Goal: Task Accomplishment & Management: Manage account settings

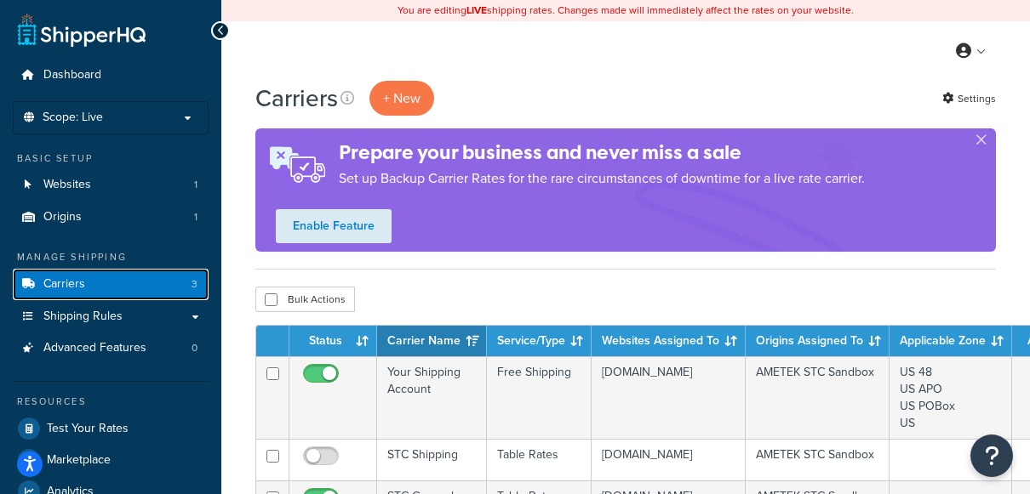
click at [133, 278] on link "Carriers 3" at bounding box center [111, 284] width 196 height 31
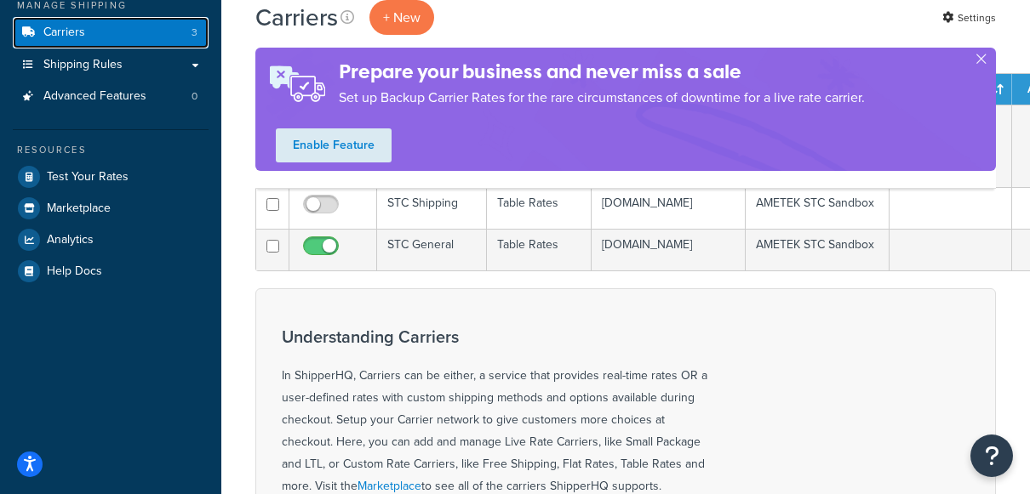
scroll to position [255, 0]
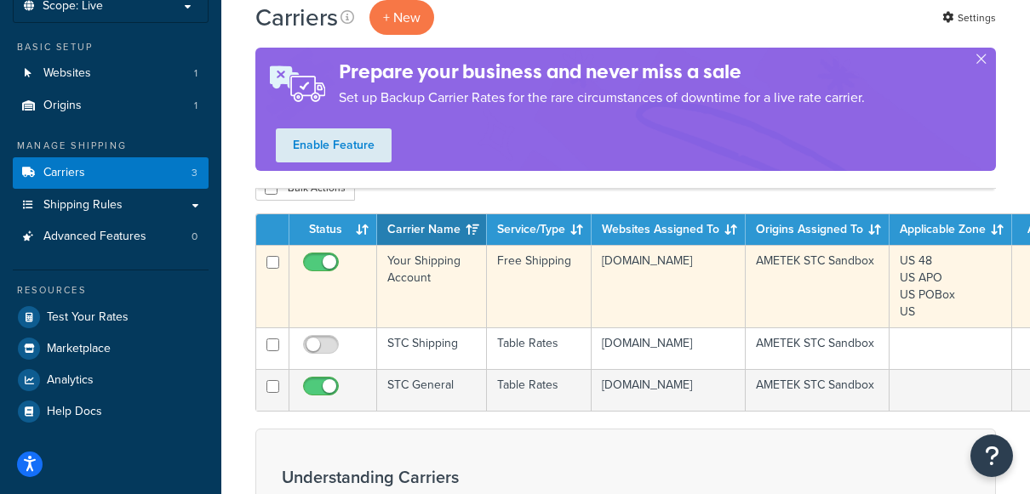
scroll to position [85, 0]
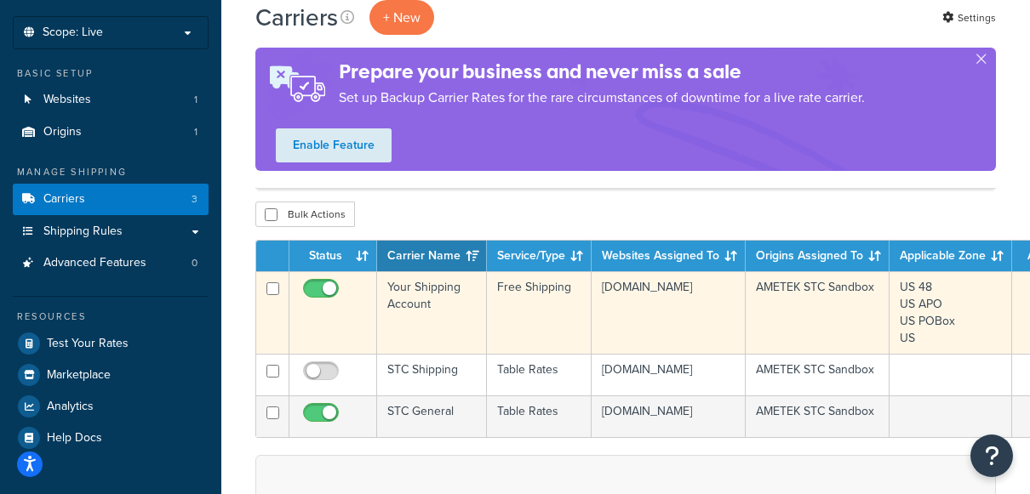
click at [314, 289] on input "checkbox" at bounding box center [323, 293] width 47 height 21
checkbox input "false"
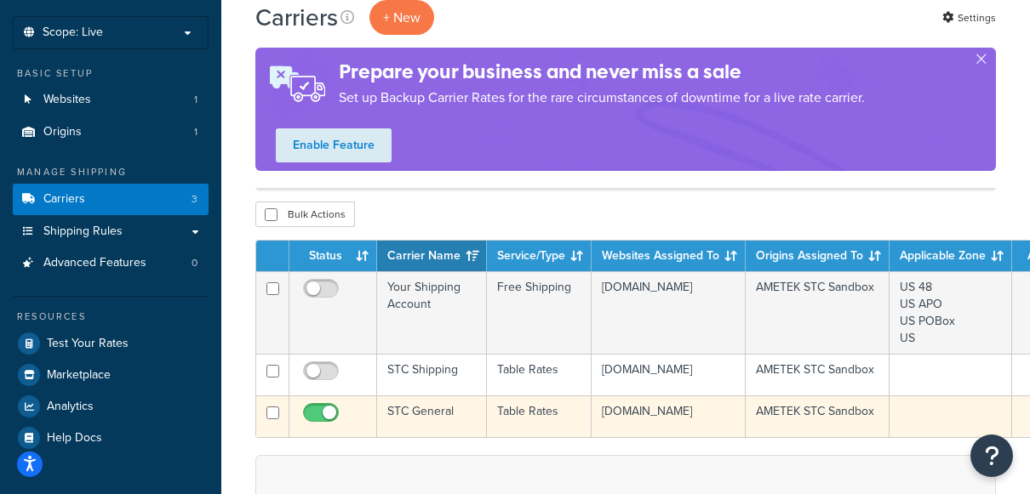
scroll to position [170, 0]
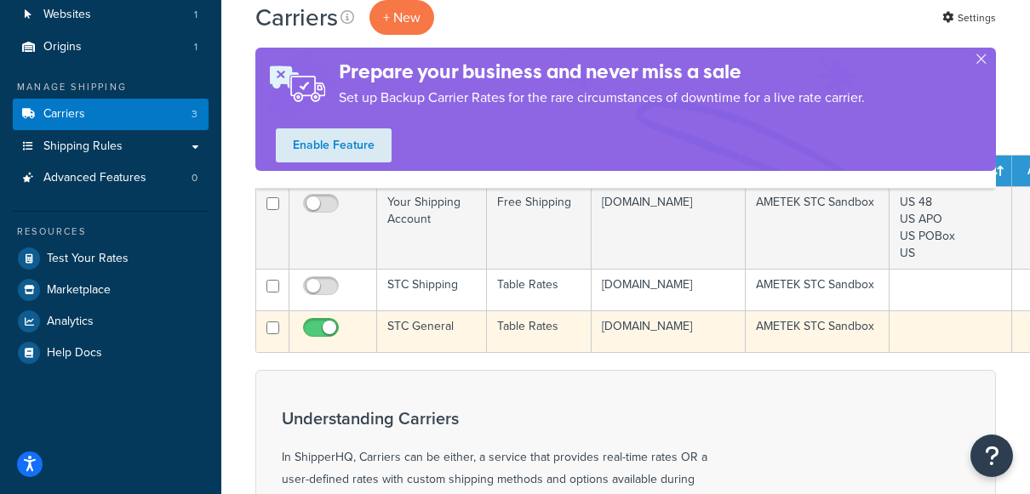
click at [317, 343] on input "checkbox" at bounding box center [323, 332] width 47 height 21
checkbox input "false"
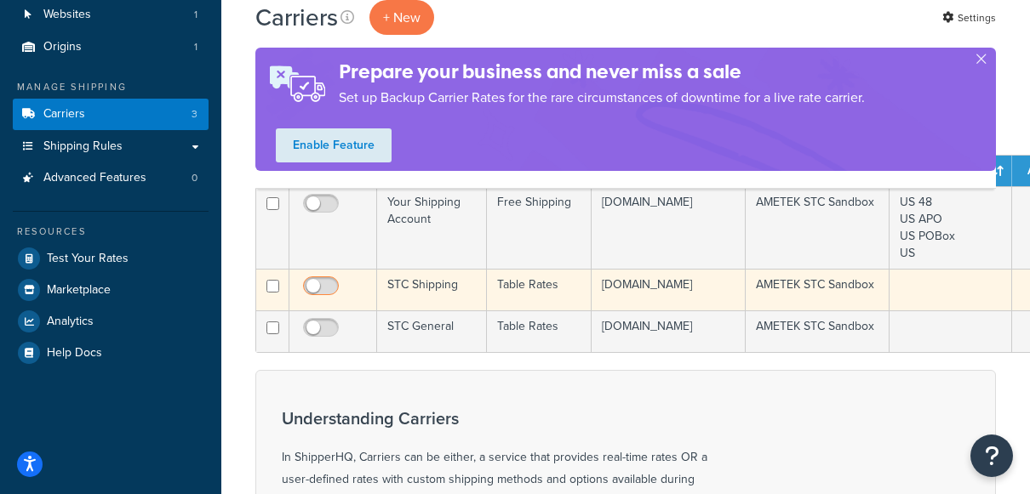
click at [330, 289] on input "checkbox" at bounding box center [323, 290] width 47 height 21
click at [317, 284] on input "checkbox" at bounding box center [323, 290] width 47 height 21
checkbox input "false"
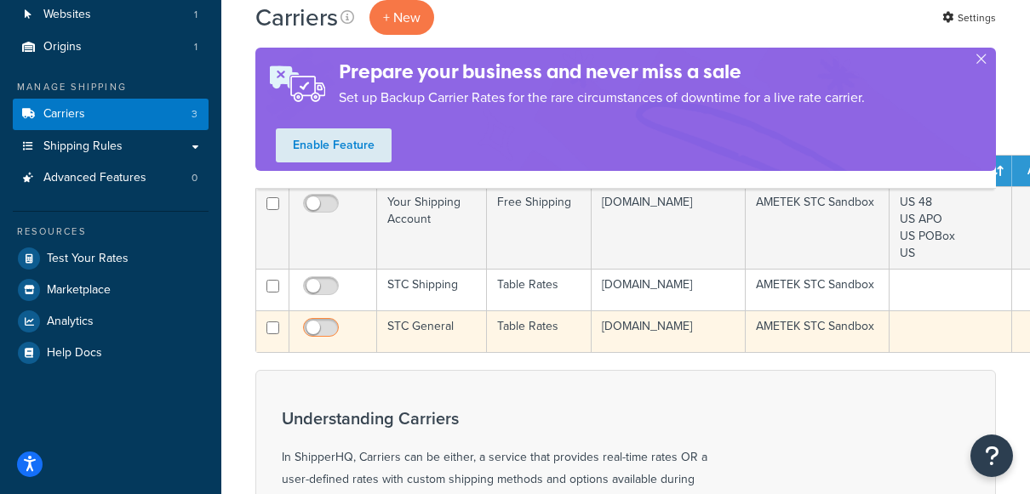
click at [329, 343] on input "checkbox" at bounding box center [323, 332] width 47 height 21
checkbox input "true"
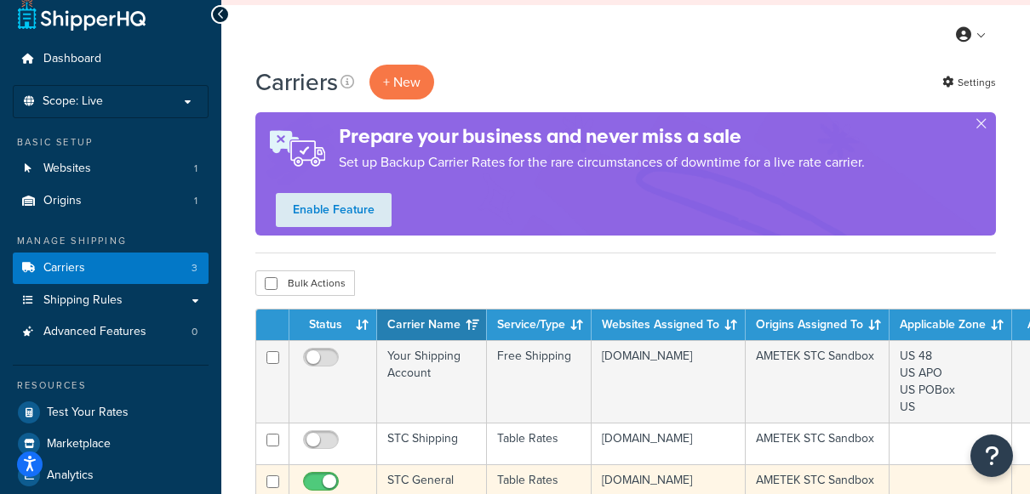
scroll to position [0, 0]
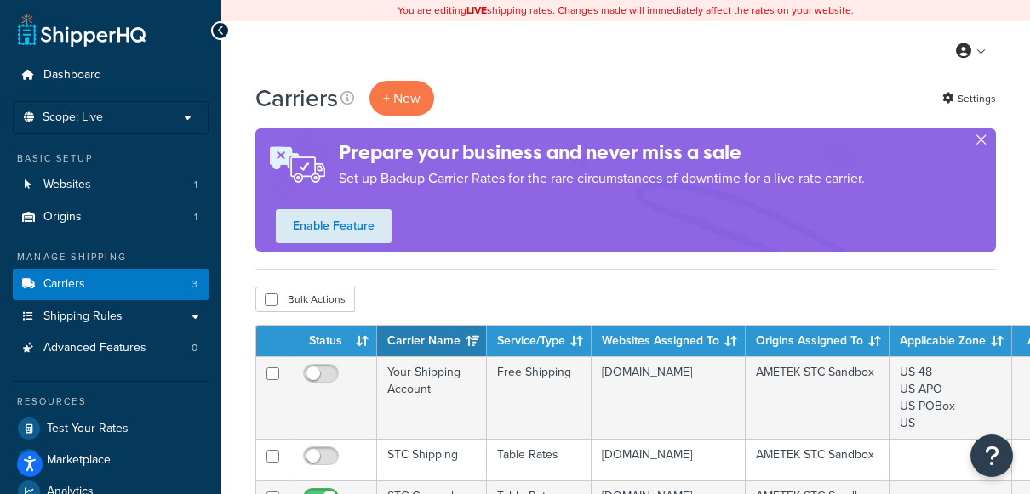
click at [980, 141] on button "button" at bounding box center [981, 143] width 4 height 4
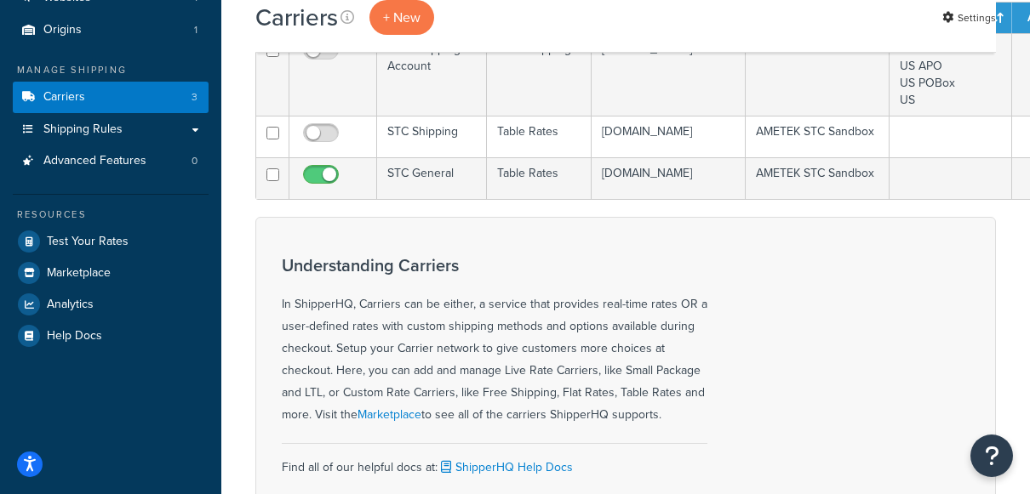
scroll to position [85, 0]
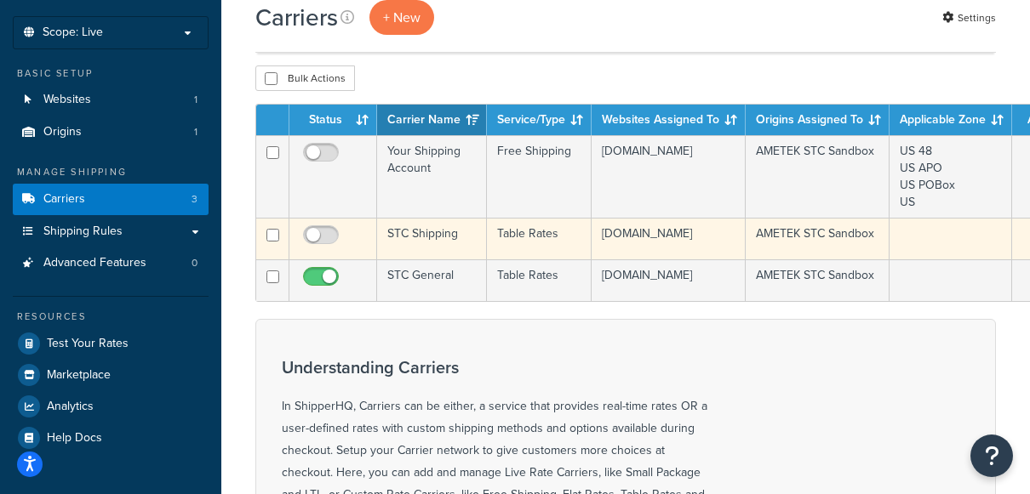
click at [430, 242] on td "STC Shipping" at bounding box center [432, 239] width 110 height 42
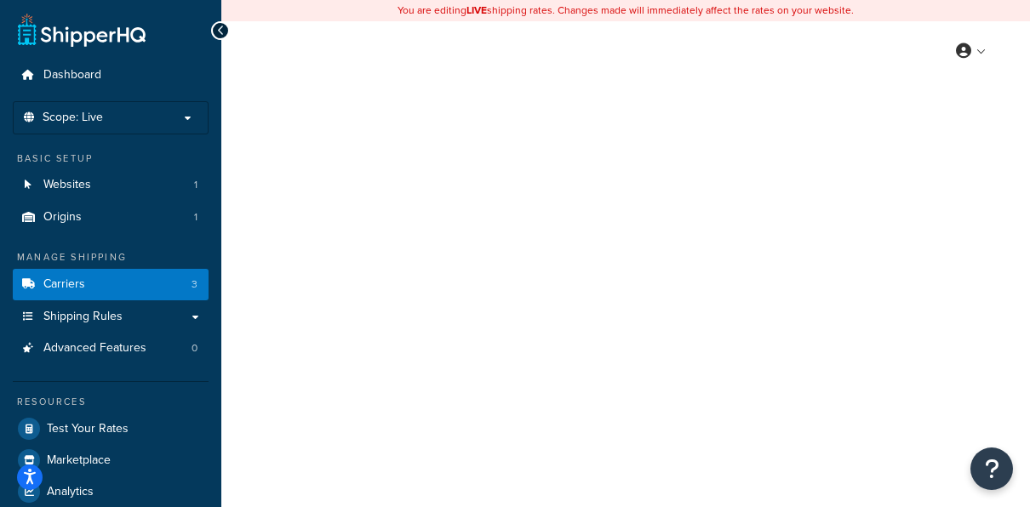
select select "25"
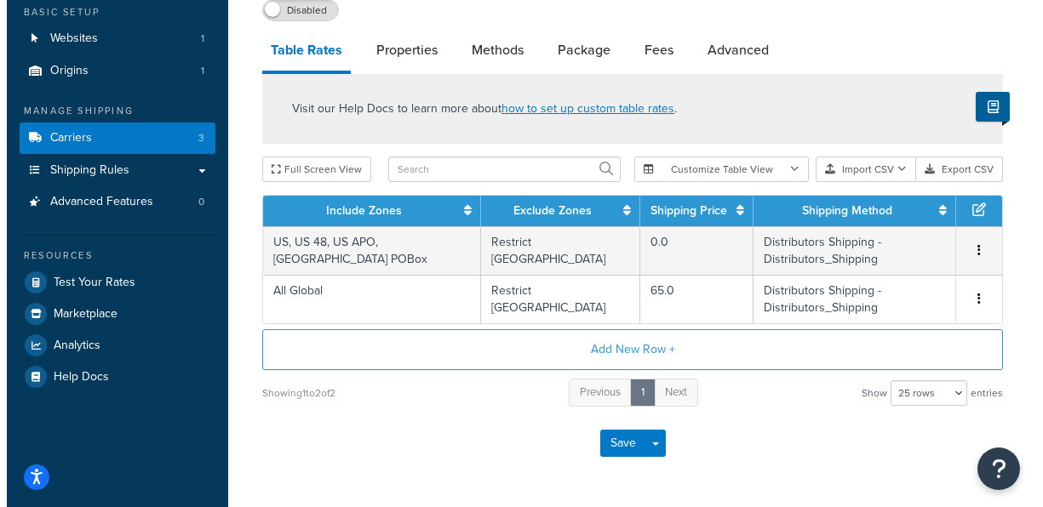
scroll to position [169, 0]
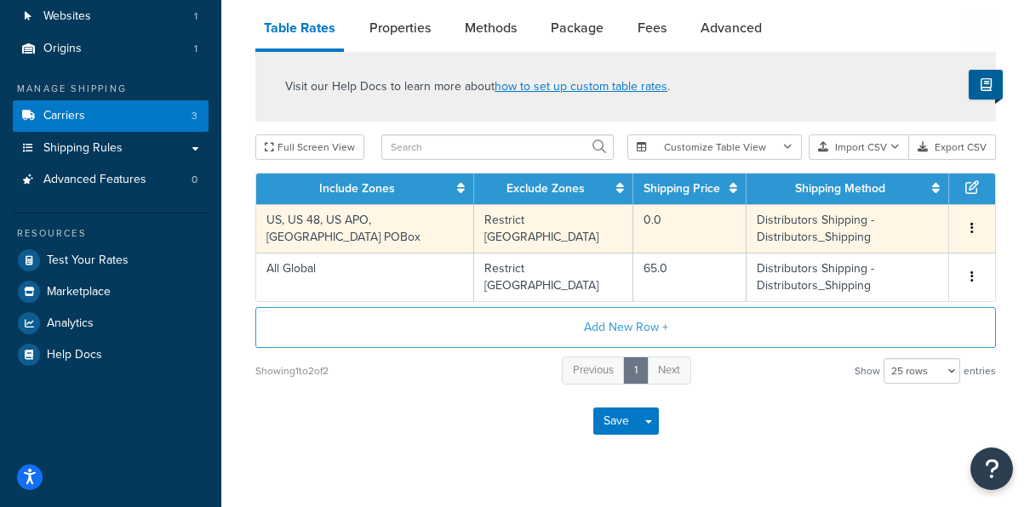
click at [805, 213] on td "Distributors Shipping - Distributors_Shipping" at bounding box center [847, 228] width 203 height 49
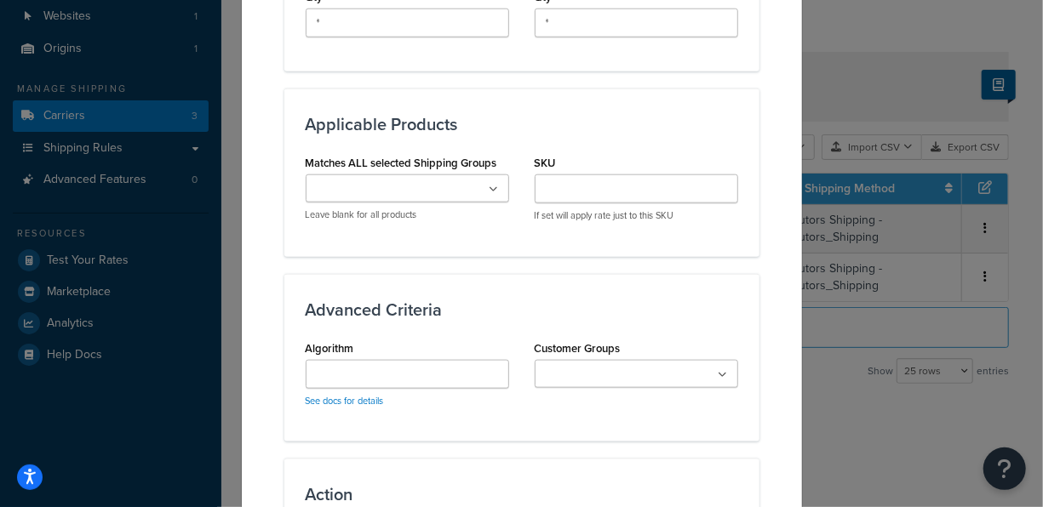
scroll to position [1106, 0]
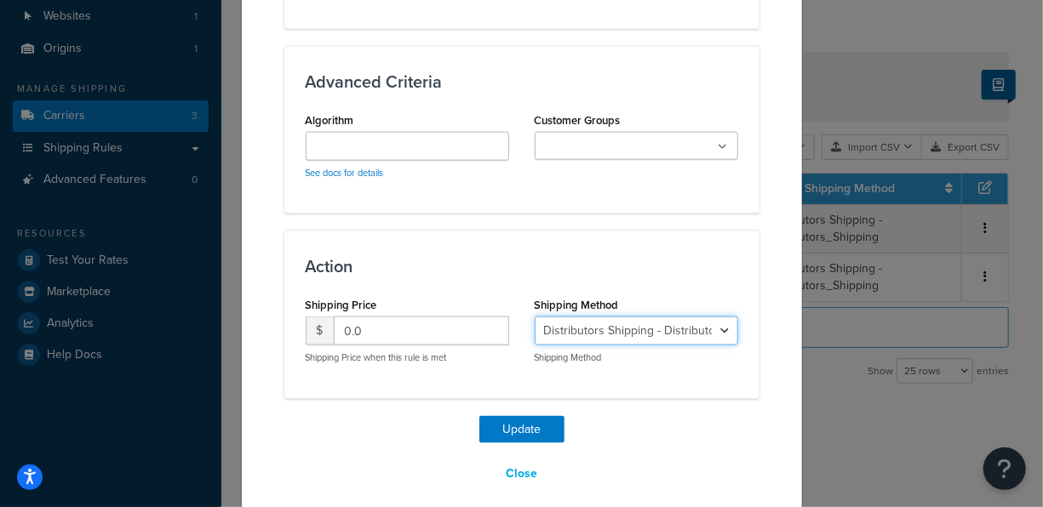
click at [707, 329] on select "Distributors Shipping - Distributors_Shipping" at bounding box center [635, 331] width 203 height 29
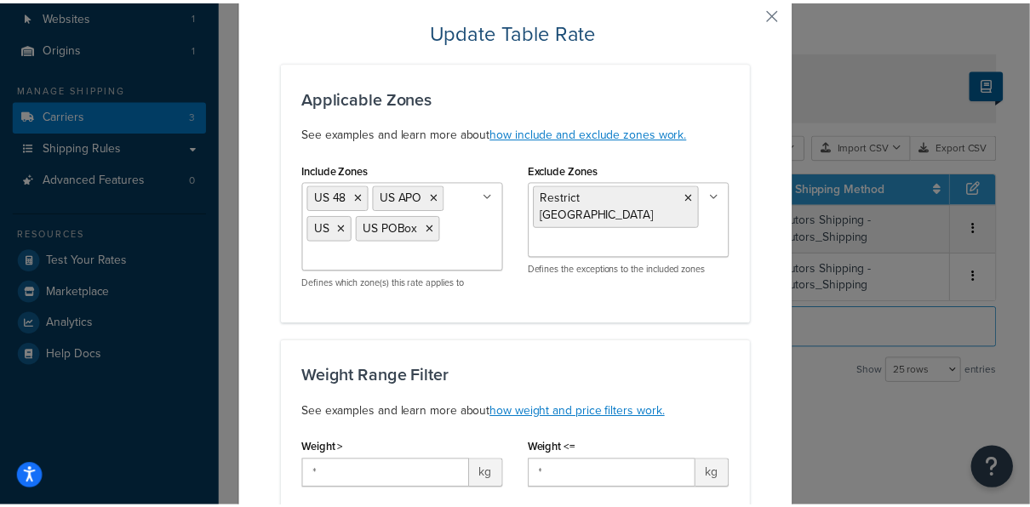
scroll to position [0, 0]
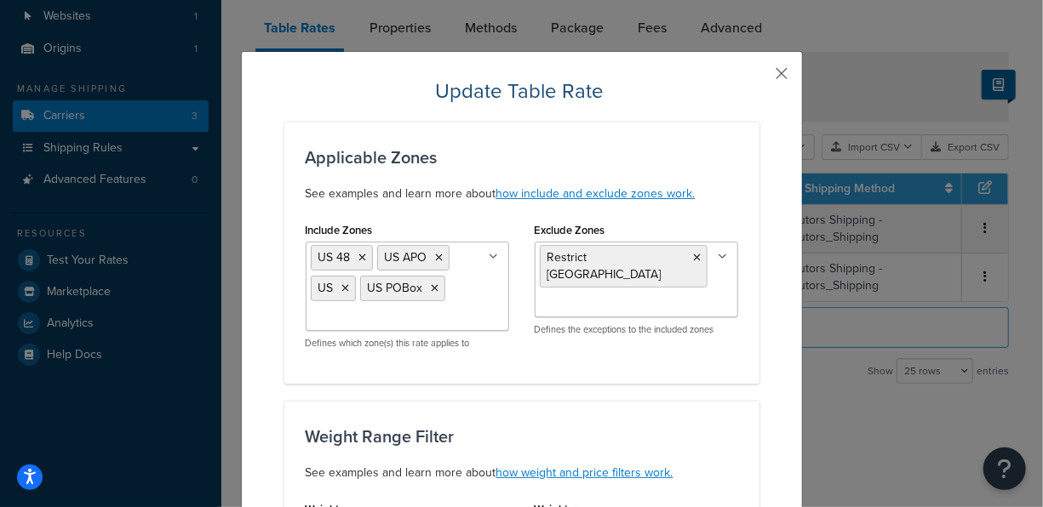
click at [759, 77] on button "button" at bounding box center [757, 79] width 4 height 4
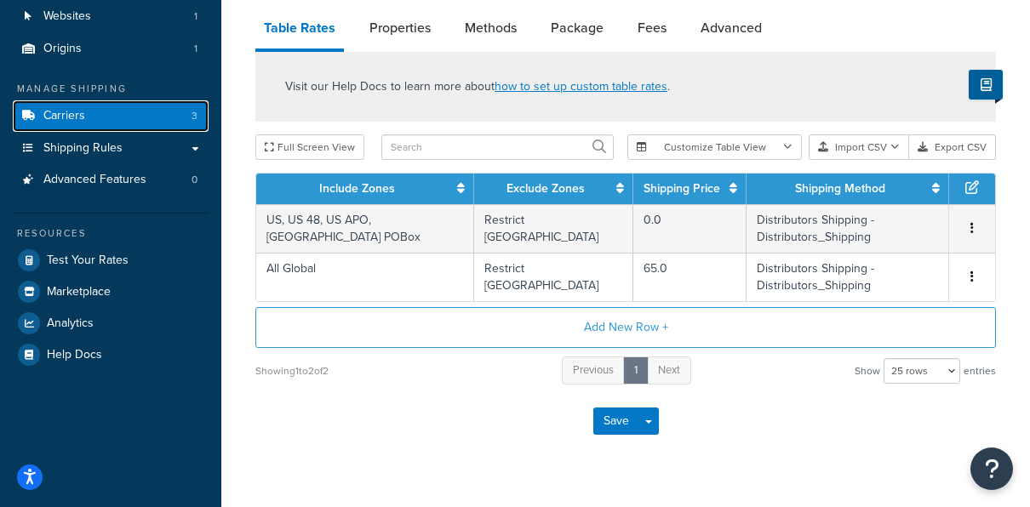
click at [134, 125] on link "Carriers 3" at bounding box center [111, 115] width 196 height 31
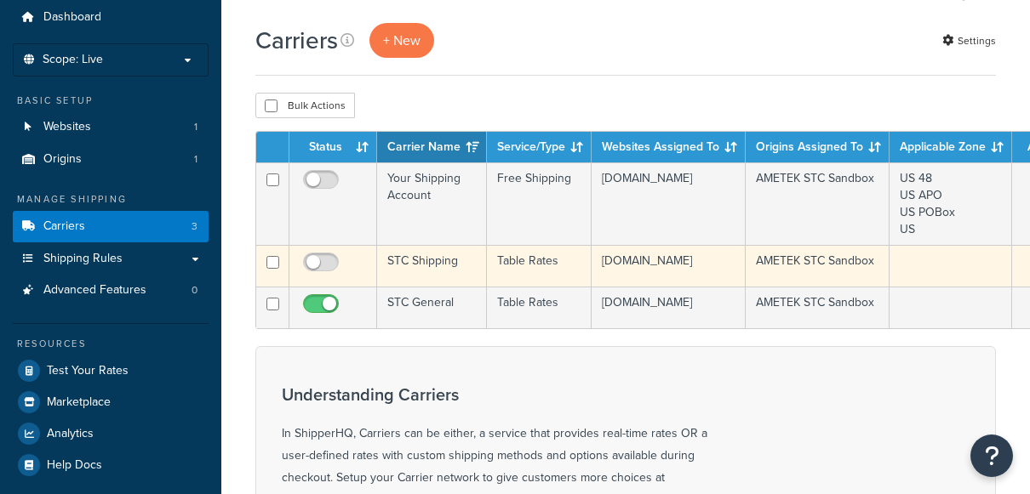
scroll to position [85, 0]
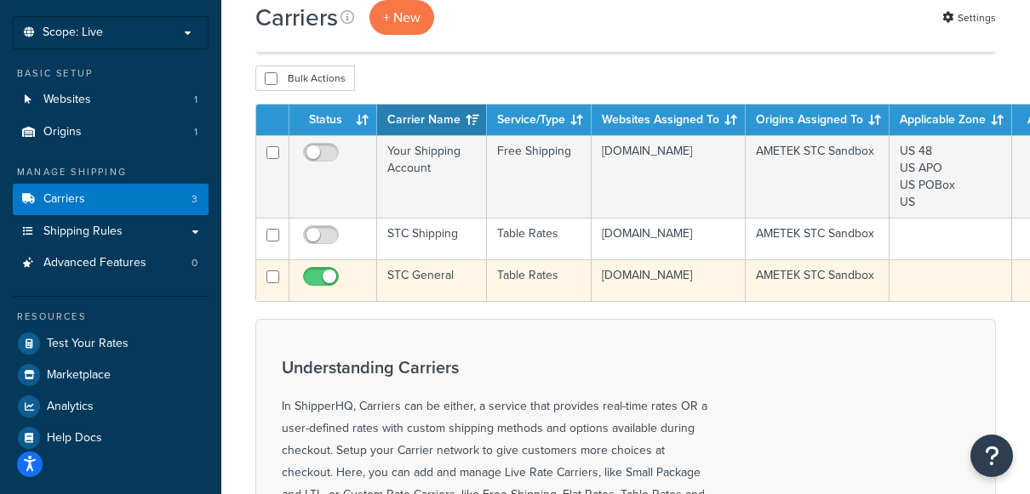
click at [415, 301] on td "STC General" at bounding box center [432, 281] width 110 height 42
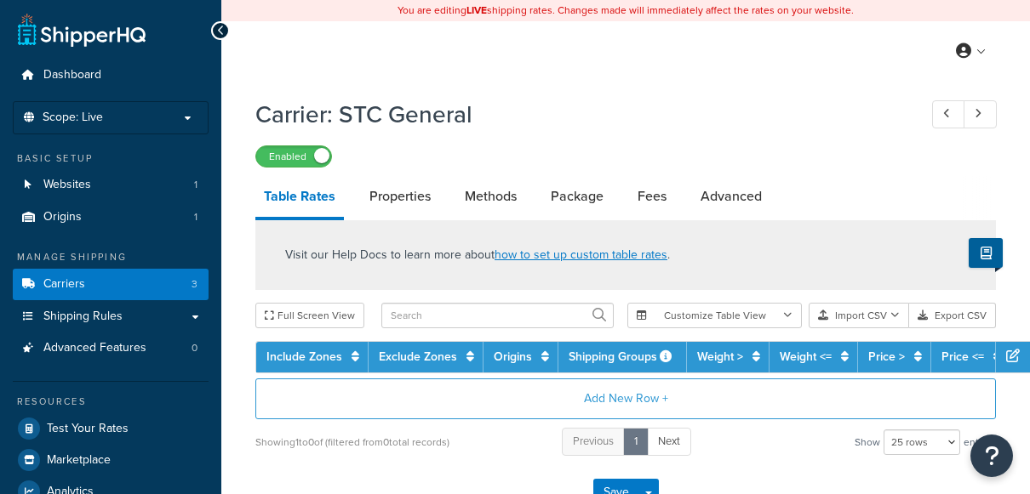
select select "25"
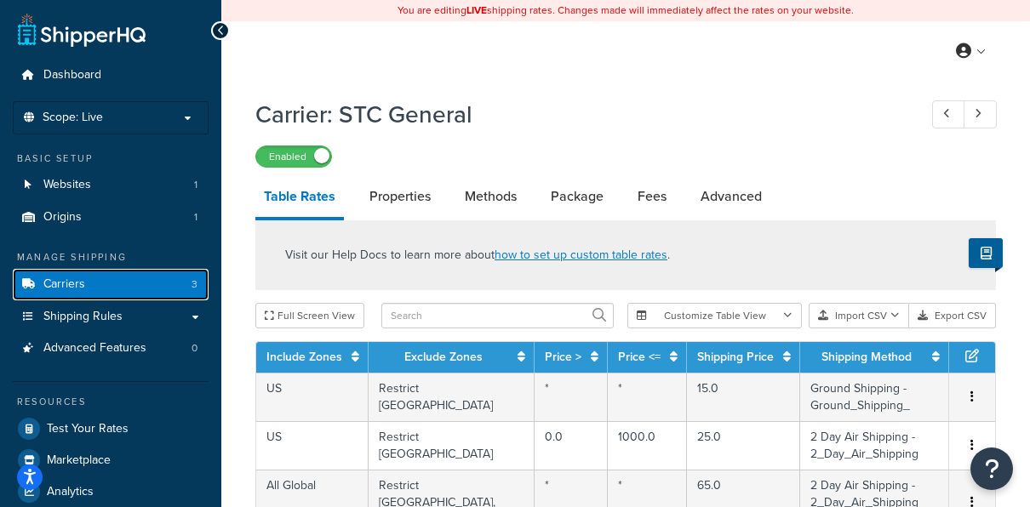
click at [182, 282] on link "Carriers 3" at bounding box center [111, 284] width 196 height 31
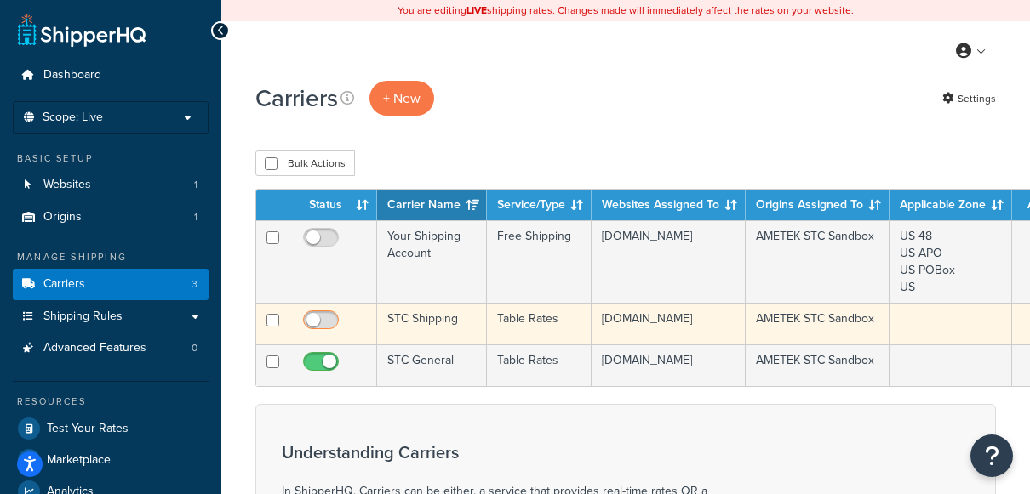
click at [321, 314] on input "checkbox" at bounding box center [323, 324] width 47 height 21
click at [320, 324] on input "checkbox" at bounding box center [323, 324] width 47 height 21
checkbox input "false"
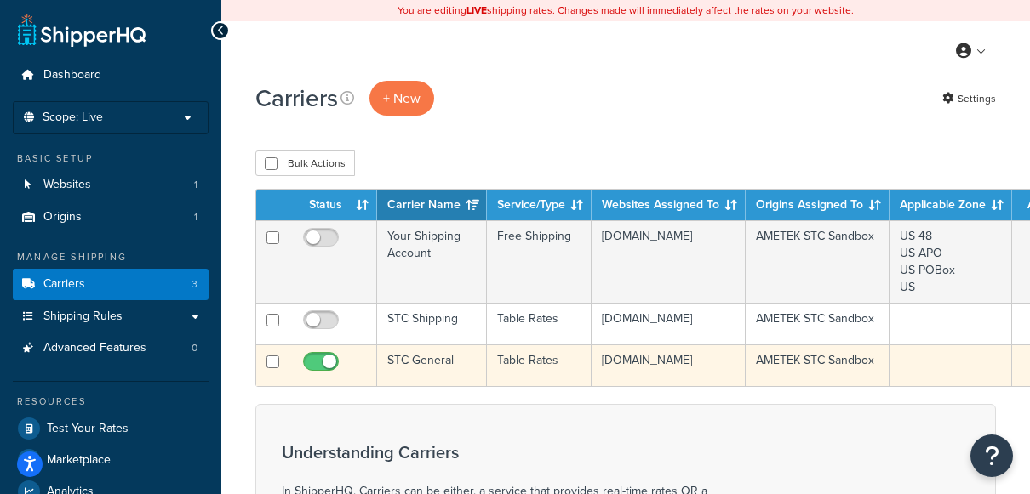
click at [665, 386] on td "[DOMAIN_NAME]" at bounding box center [669, 366] width 154 height 42
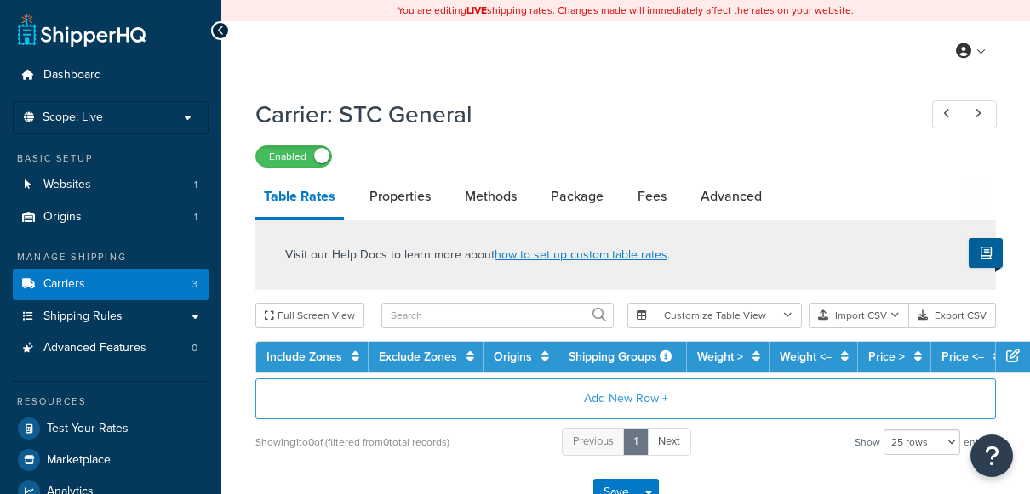
select select "25"
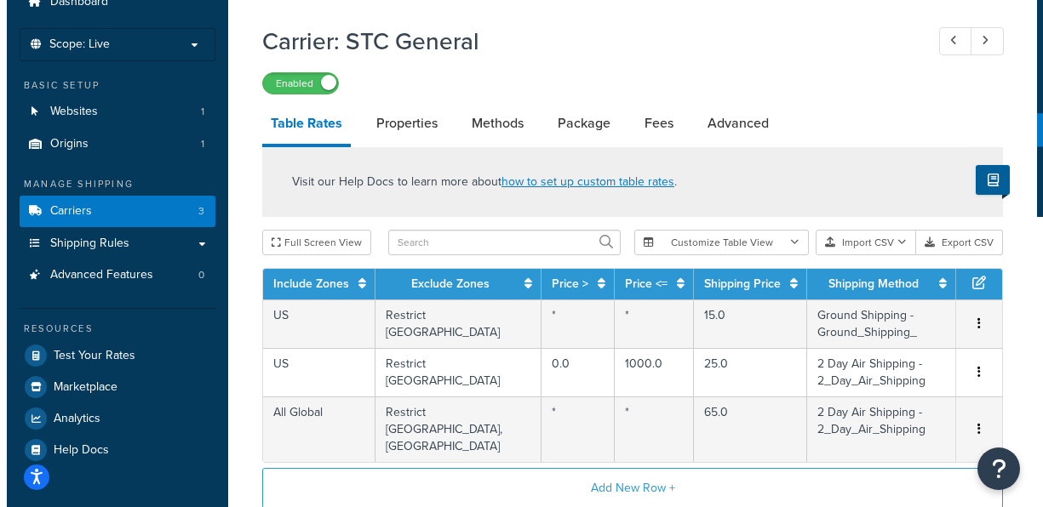
scroll to position [170, 0]
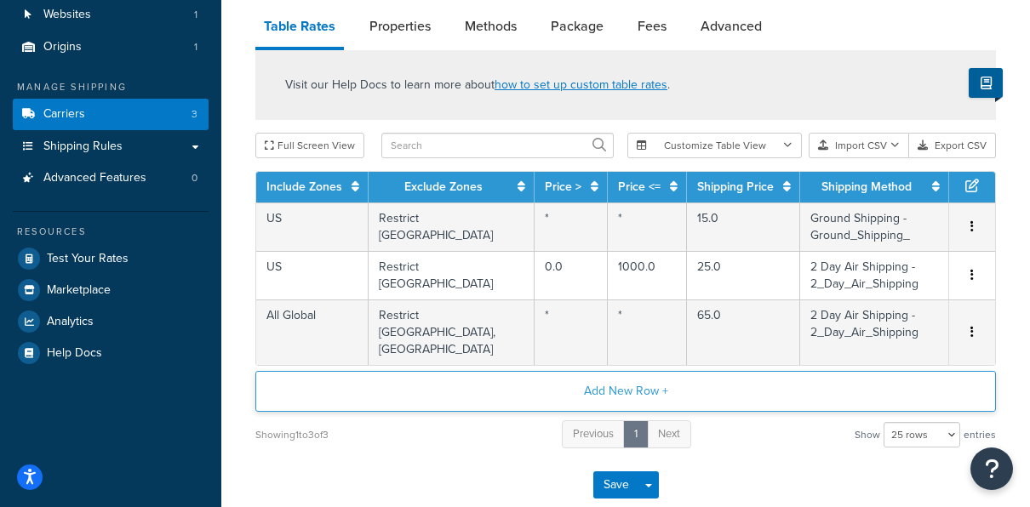
click at [648, 371] on button "Add New Row +" at bounding box center [625, 391] width 740 height 41
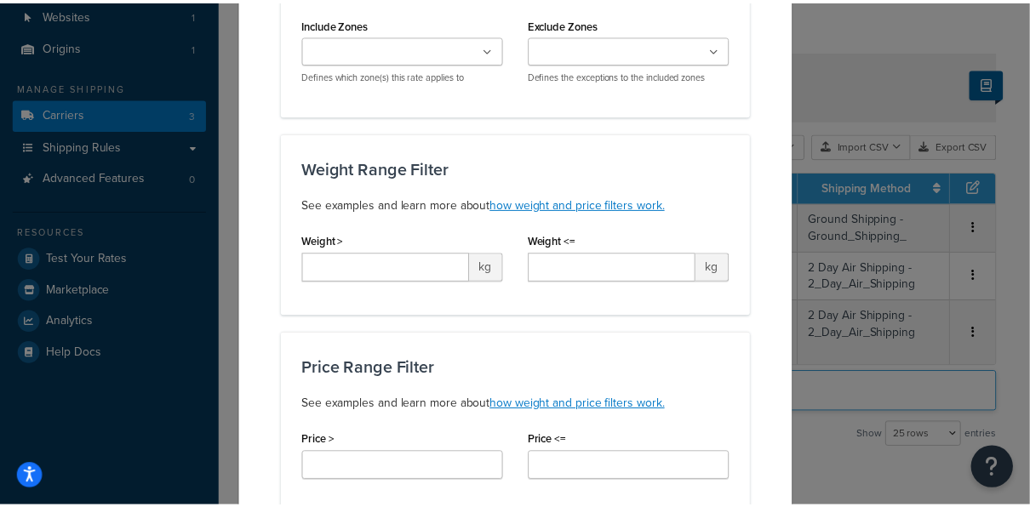
scroll to position [0, 0]
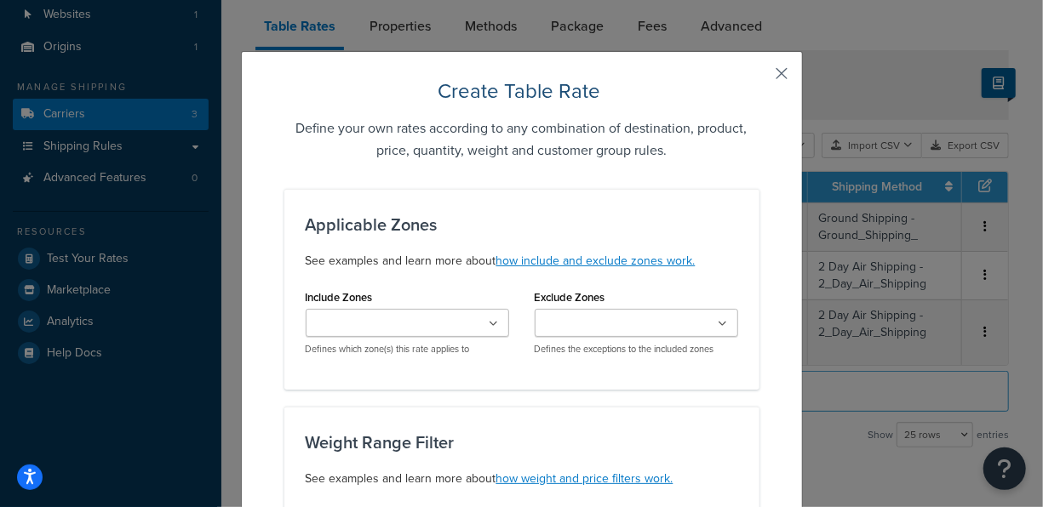
click at [759, 77] on button "button" at bounding box center [757, 79] width 4 height 4
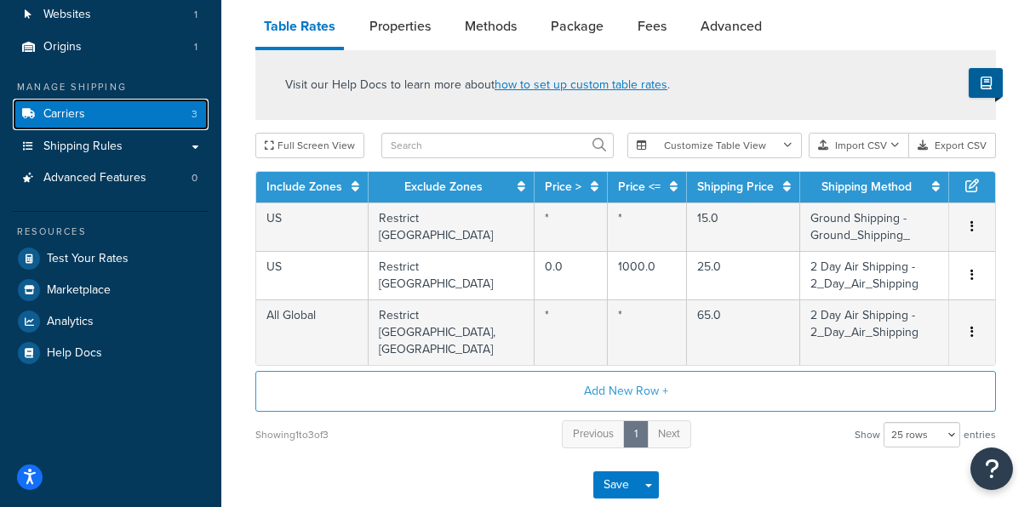
click at [152, 121] on link "Carriers 3" at bounding box center [111, 114] width 196 height 31
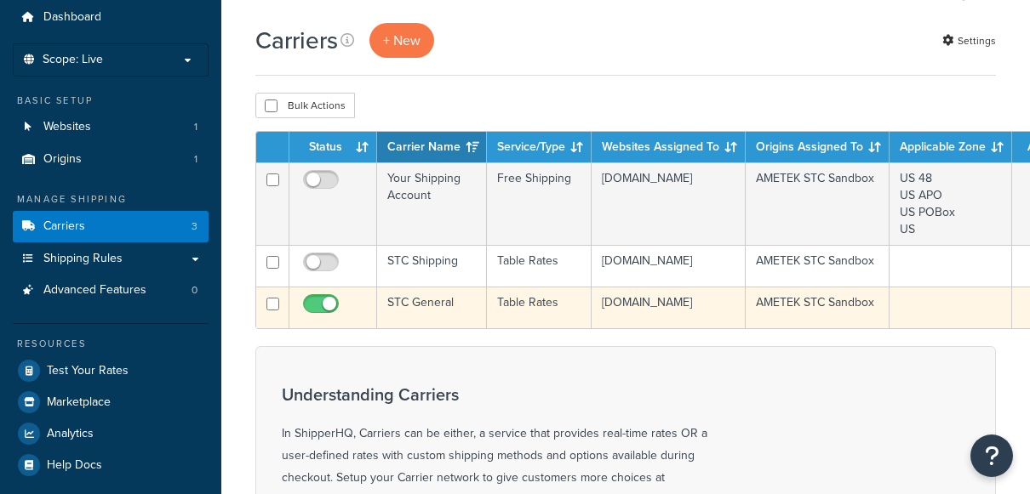
scroll to position [85, 0]
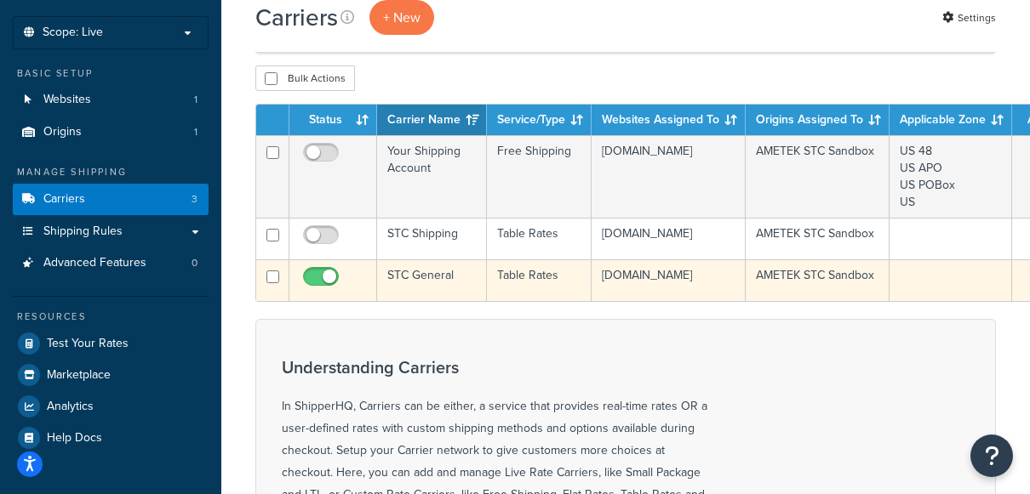
click at [425, 300] on td "STC General" at bounding box center [432, 281] width 110 height 42
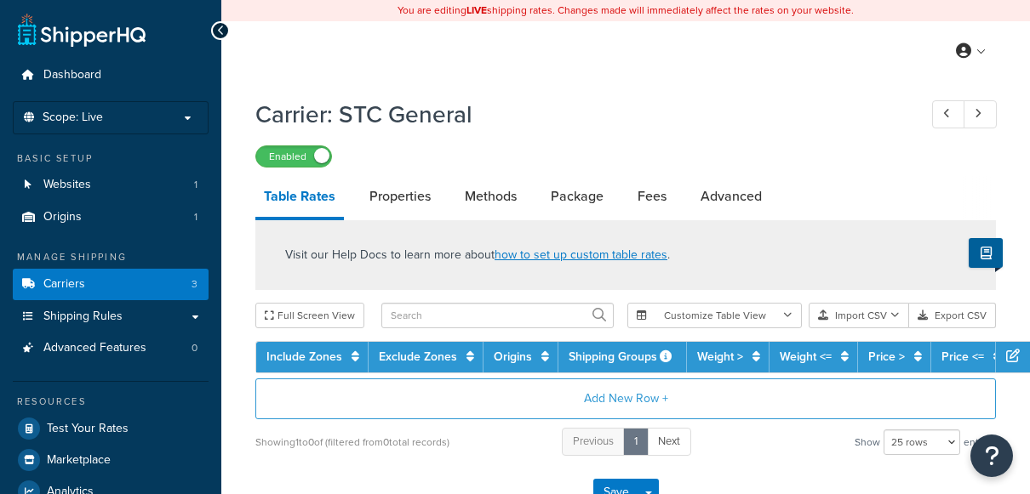
select select "25"
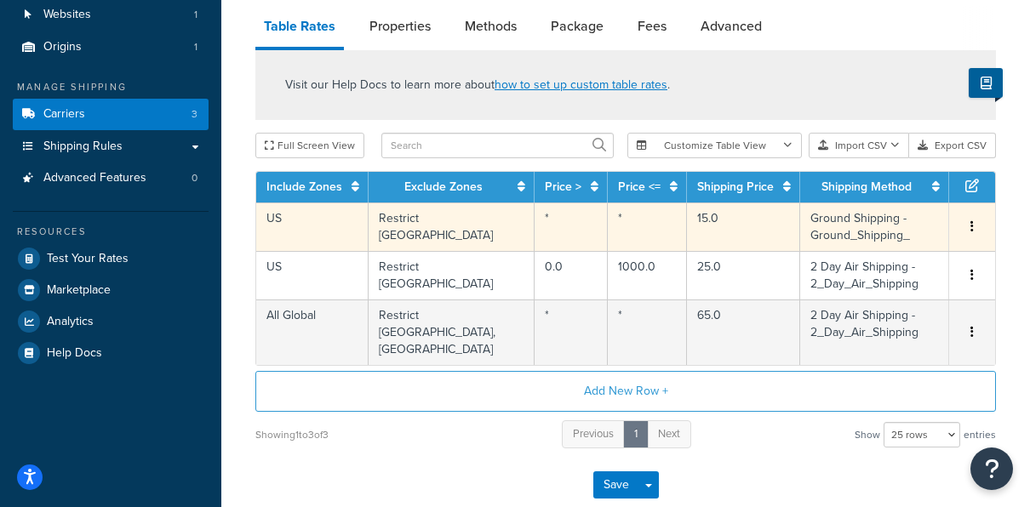
click at [306, 231] on td "US" at bounding box center [312, 227] width 112 height 49
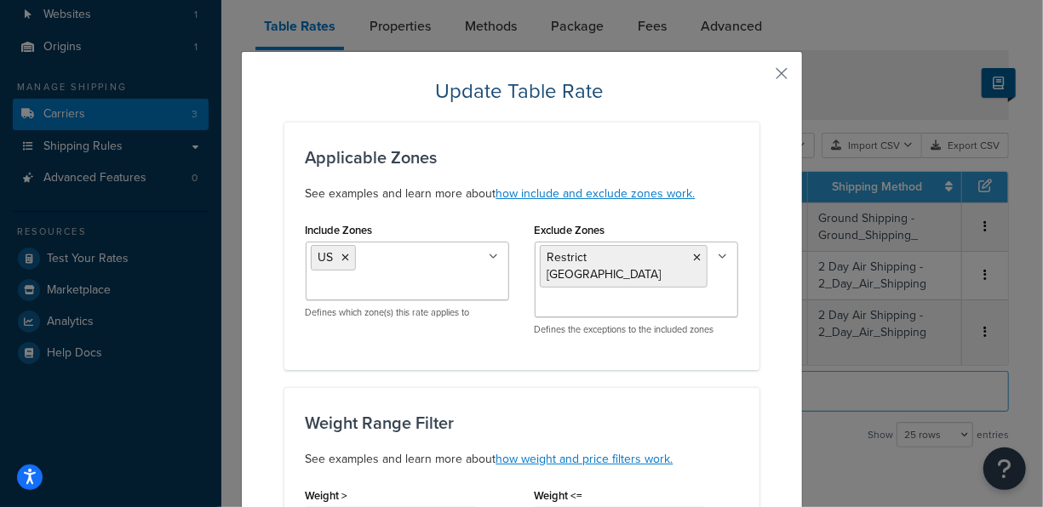
click at [403, 250] on ul "US" at bounding box center [407, 271] width 203 height 59
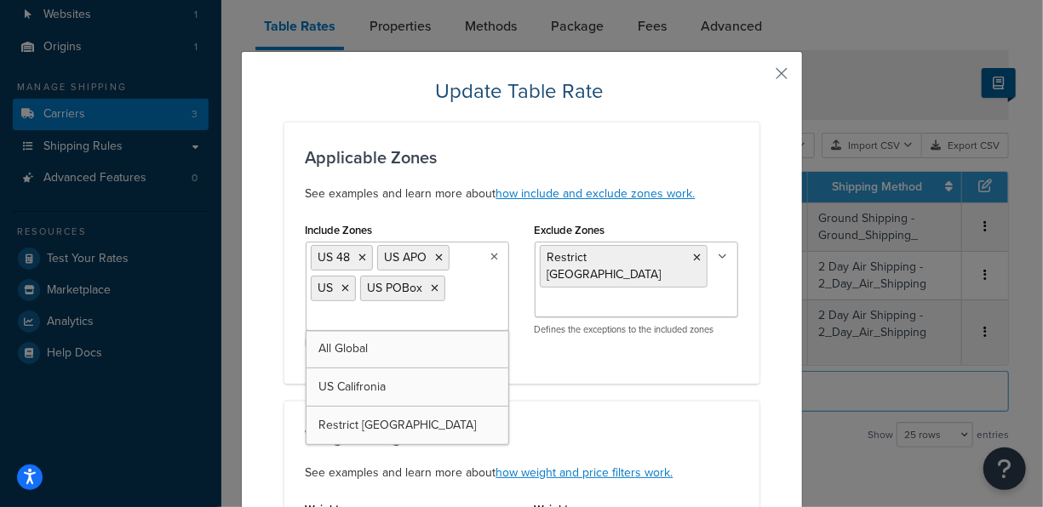
click at [655, 379] on div "Applicable Zones See examples and learn more about how include and exclude zone…" at bounding box center [521, 253] width 475 height 262
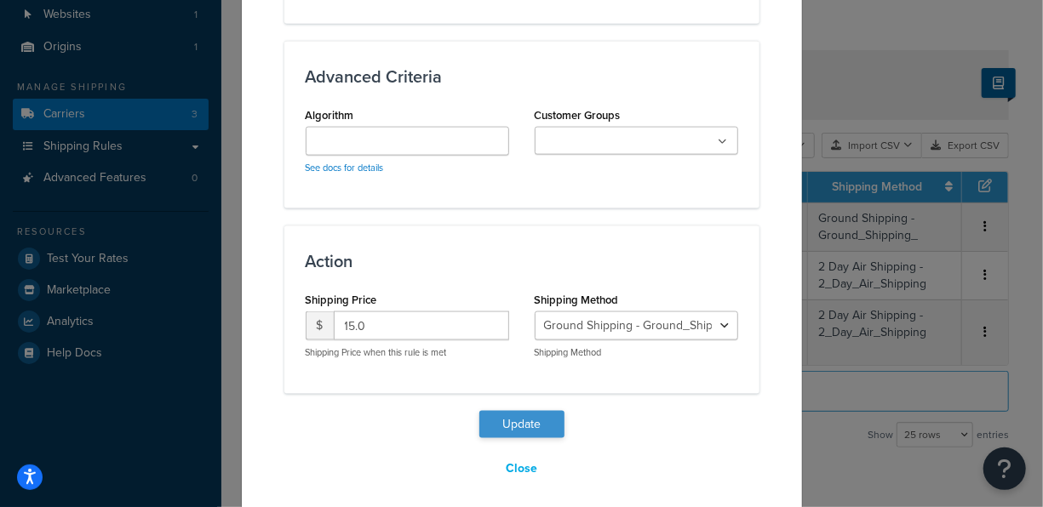
scroll to position [1118, 0]
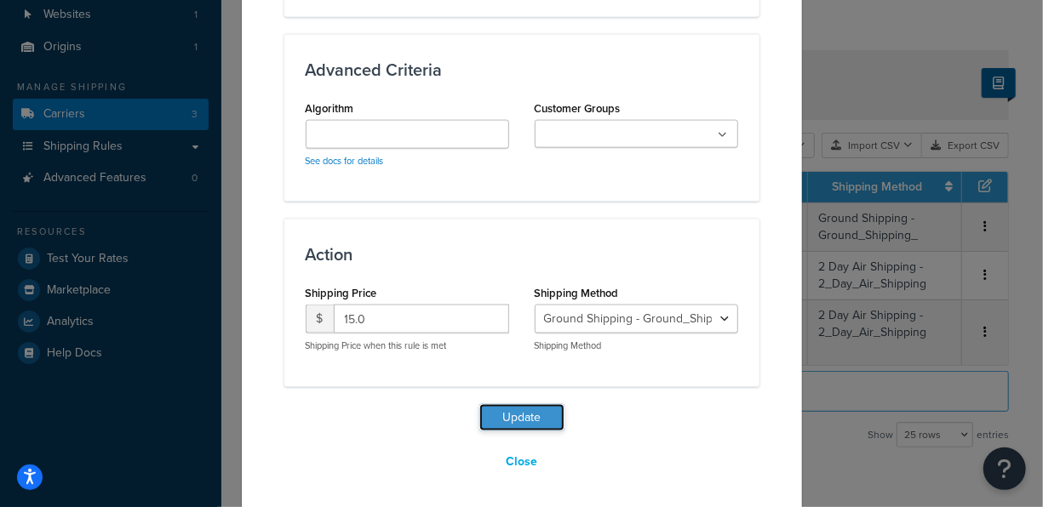
click at [519, 411] on button "Update" at bounding box center [521, 417] width 85 height 27
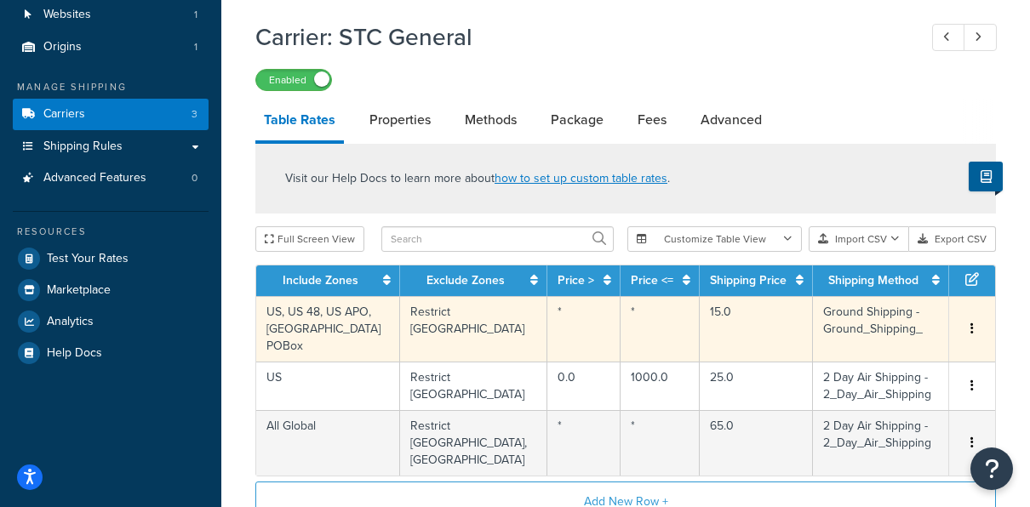
click at [336, 335] on td "US, US 48, US APO, US POBox" at bounding box center [328, 329] width 144 height 66
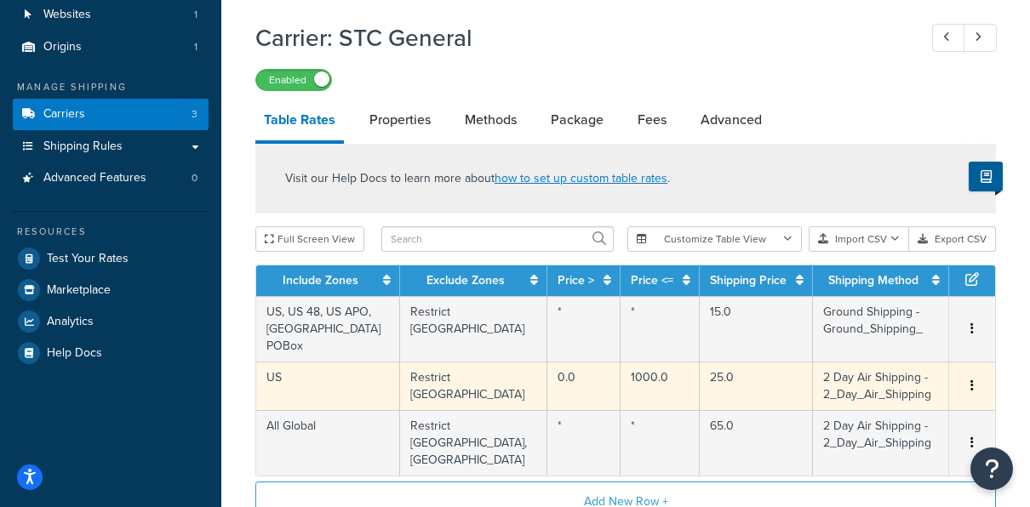
click at [351, 368] on td "US" at bounding box center [328, 386] width 144 height 49
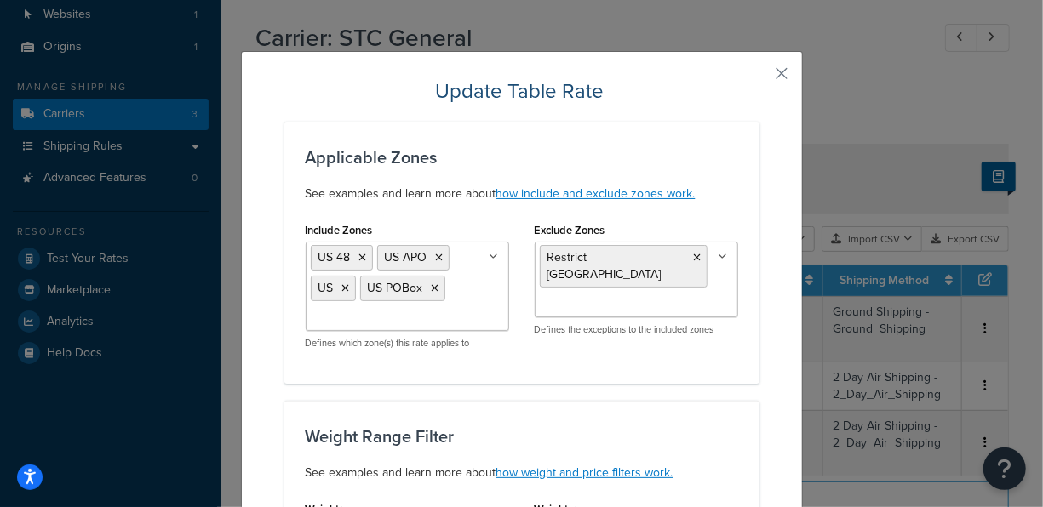
type input "0.0"
type input "1000.0"
type input "25.0"
select select "182324"
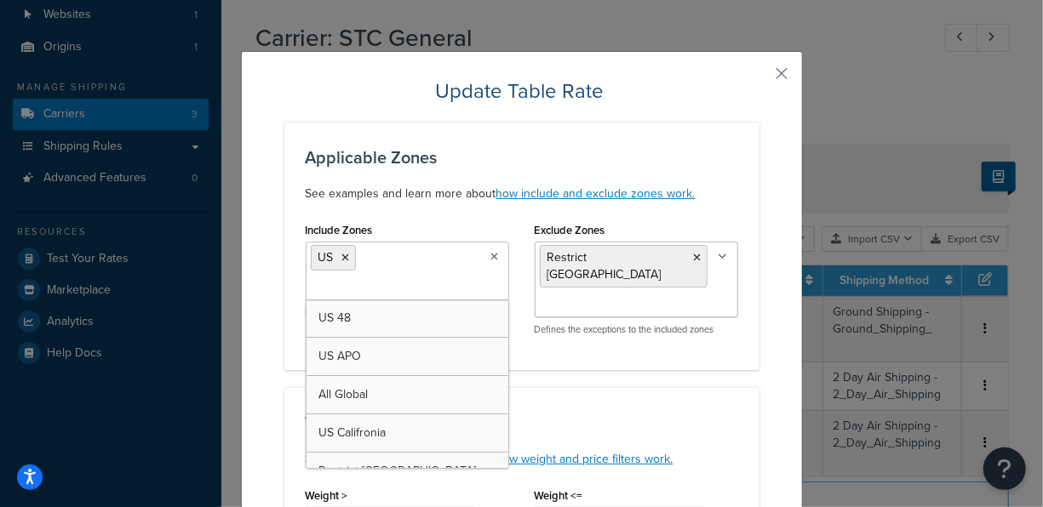
click at [431, 278] on input "Include Zones" at bounding box center [386, 287] width 151 height 19
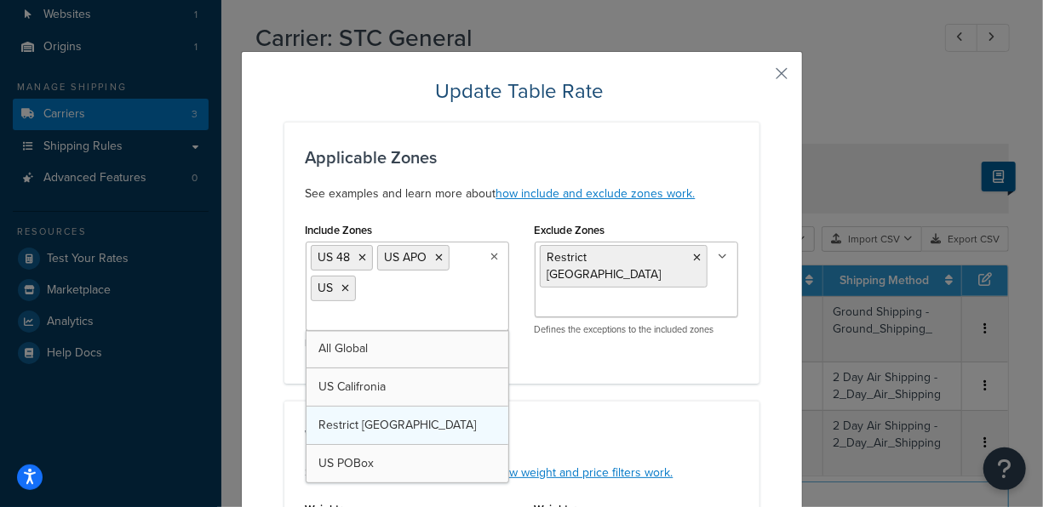
scroll to position [85, 0]
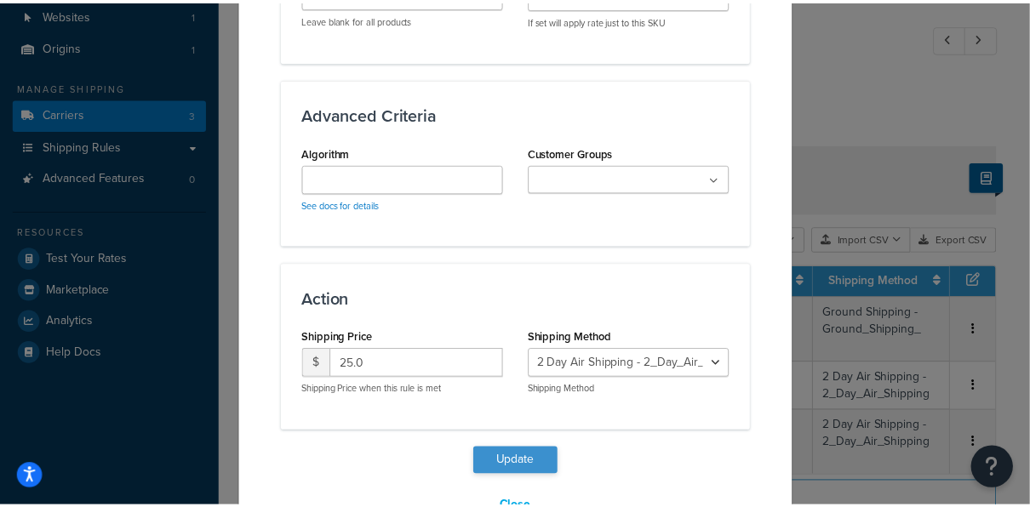
scroll to position [1118, 0]
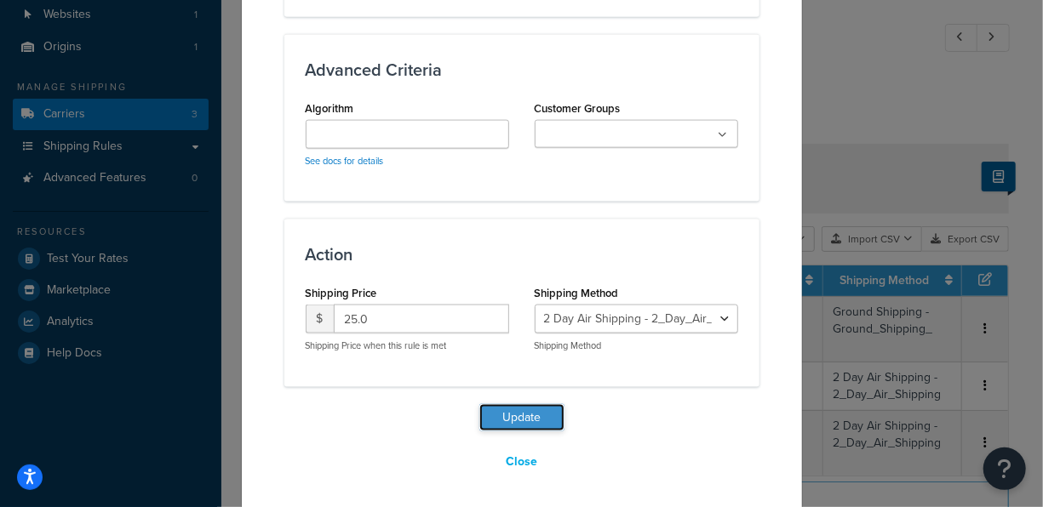
click at [512, 414] on button "Update" at bounding box center [521, 417] width 85 height 27
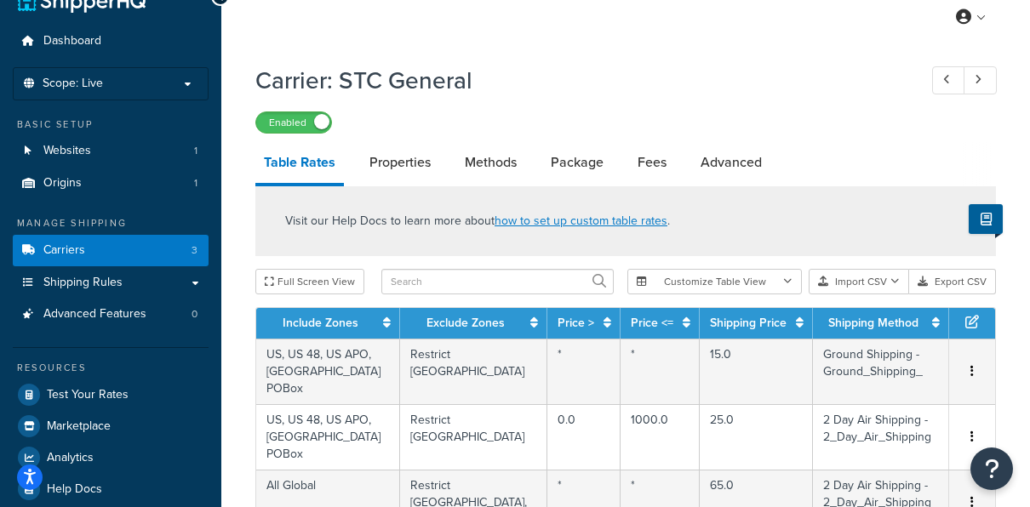
scroll to position [0, 0]
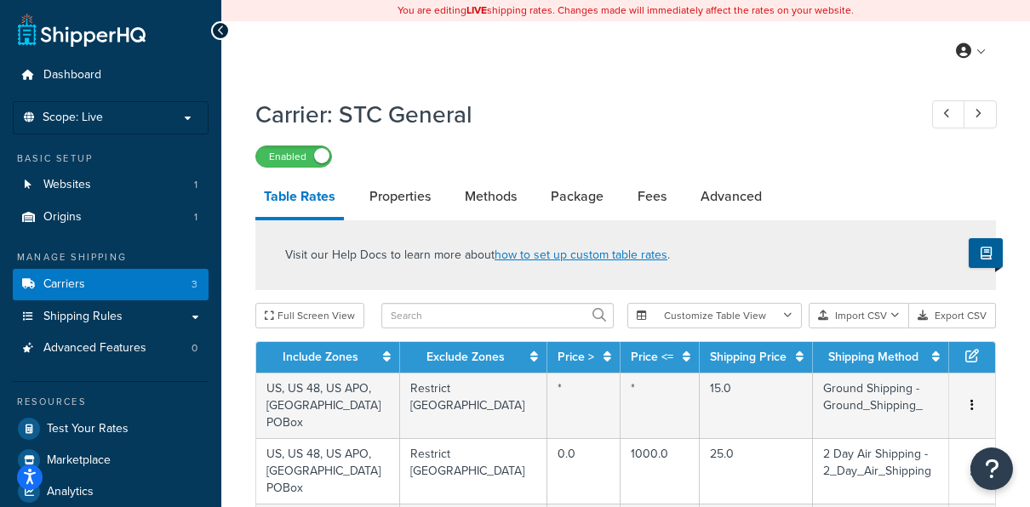
click at [616, 52] on div "My Profile Billing Global Settings Contact Us Logout" at bounding box center [625, 51] width 809 height 60
click at [128, 274] on link "Carriers 3" at bounding box center [111, 284] width 196 height 31
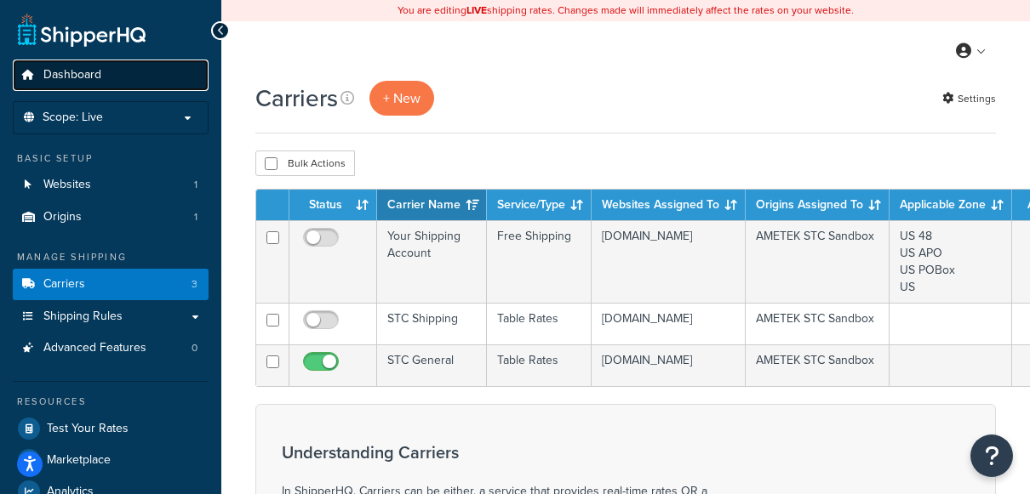
click at [94, 64] on link "Dashboard" at bounding box center [111, 75] width 196 height 31
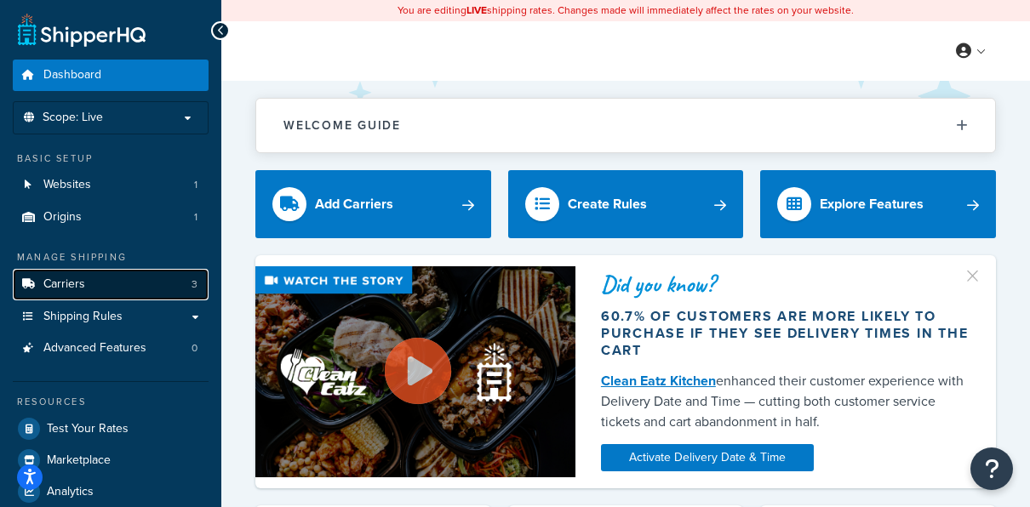
click at [94, 293] on link "Carriers 3" at bounding box center [111, 284] width 196 height 31
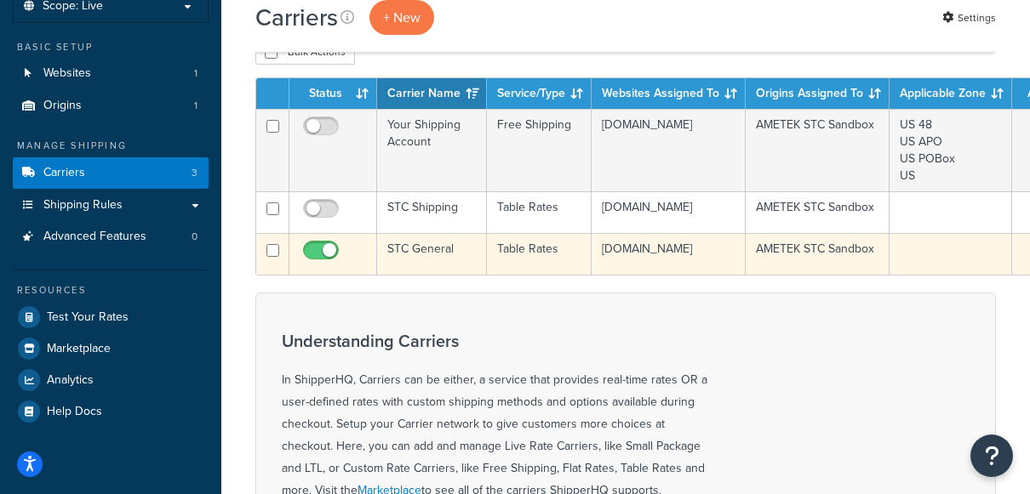
scroll to position [85, 0]
